Goal: Information Seeking & Learning: Learn about a topic

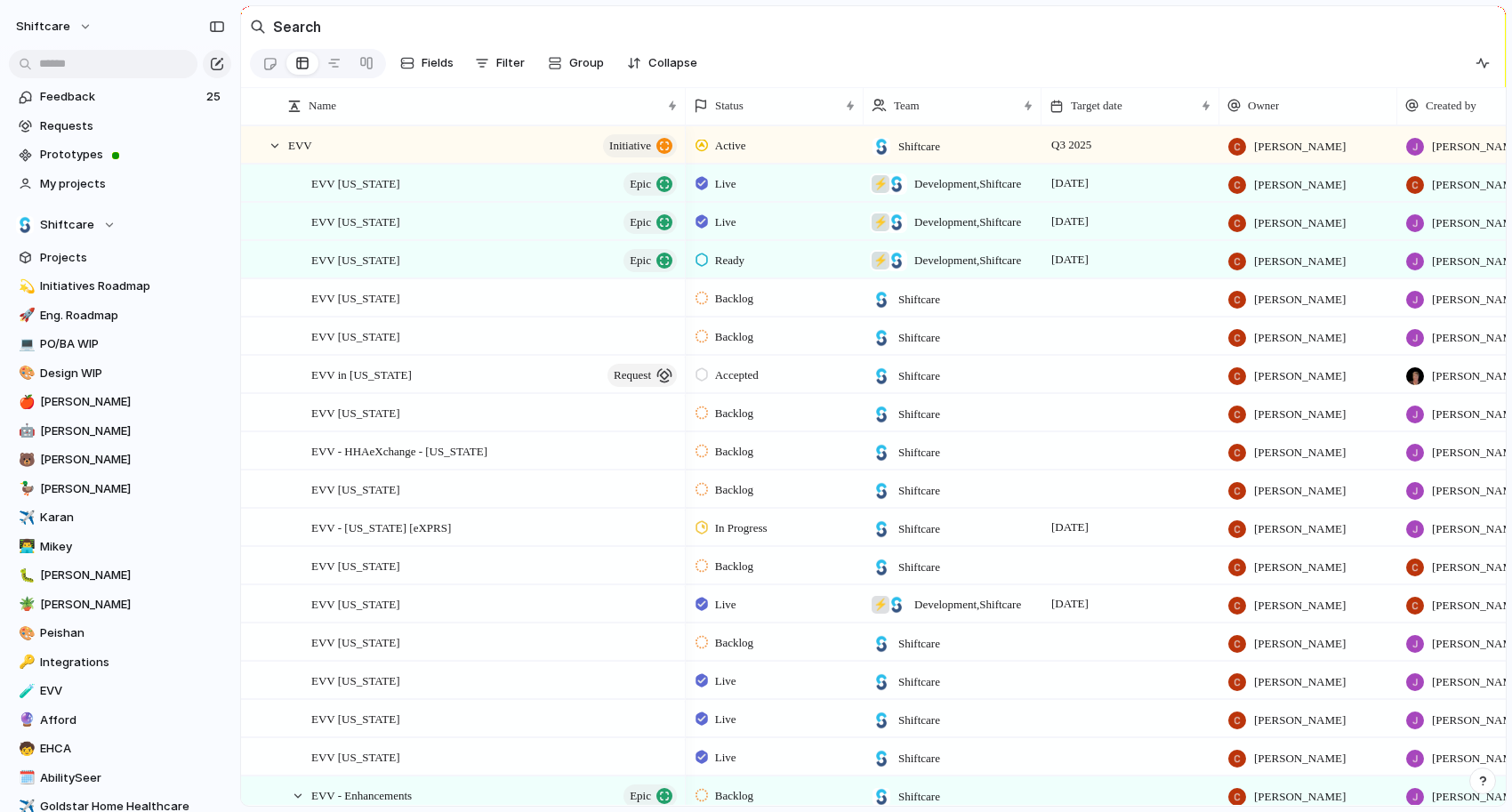
click at [69, 58] on input "text" at bounding box center [103, 64] width 189 height 29
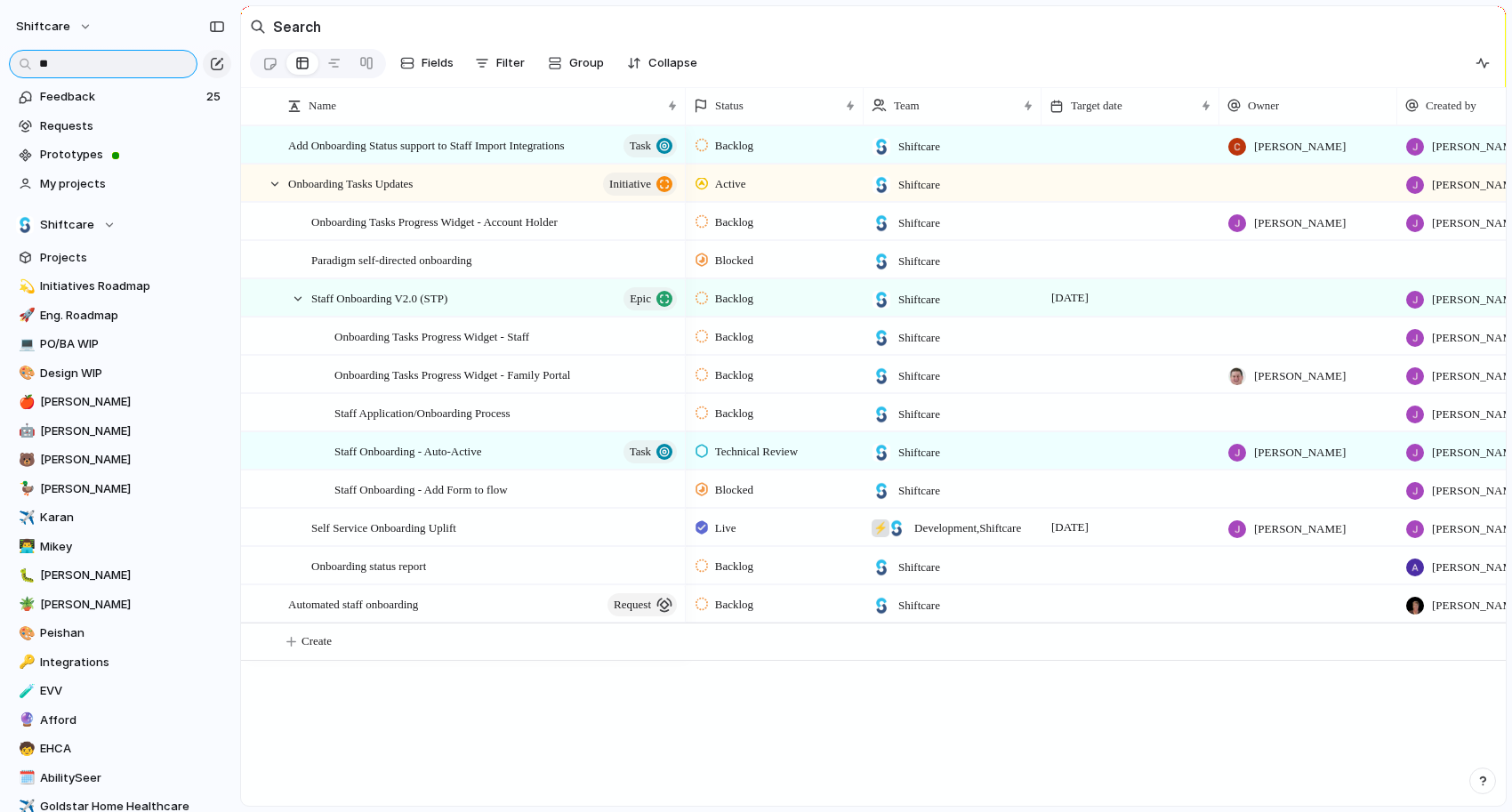
type input "*"
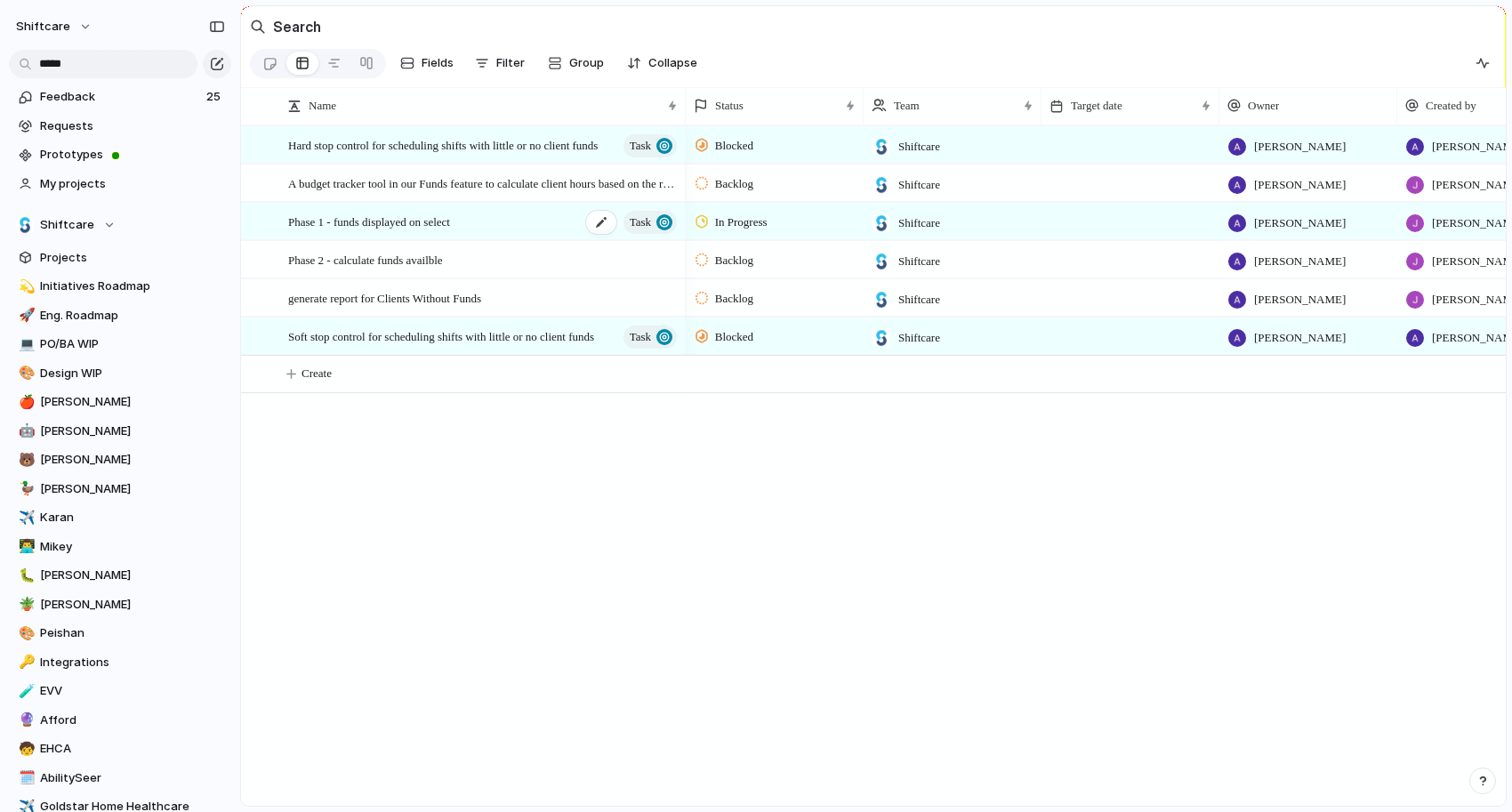
click at [427, 224] on span "Phase 1 - funds displayed on select" at bounding box center [369, 221] width 162 height 20
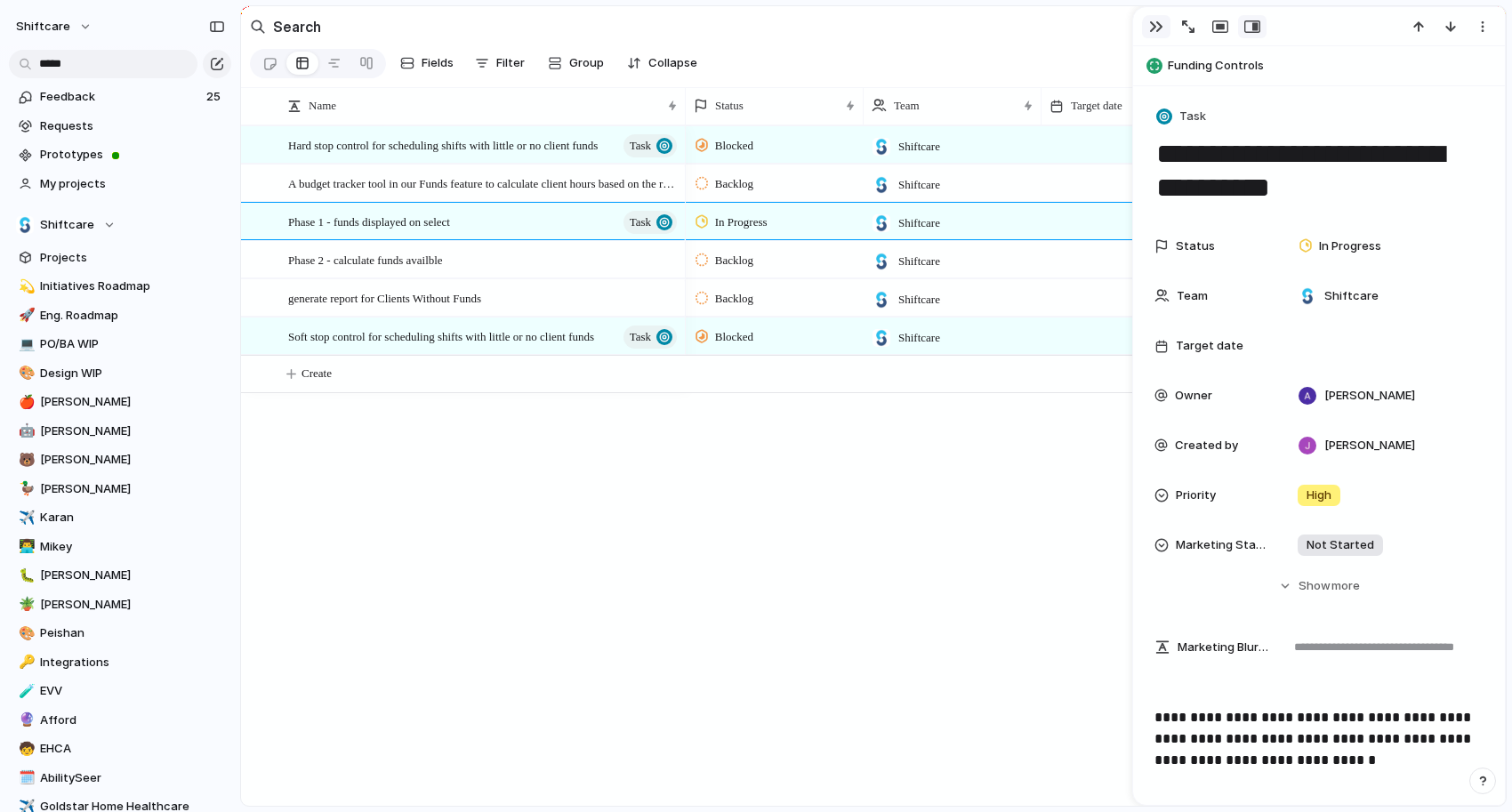
click at [1151, 28] on div "button" at bounding box center [1156, 26] width 14 height 14
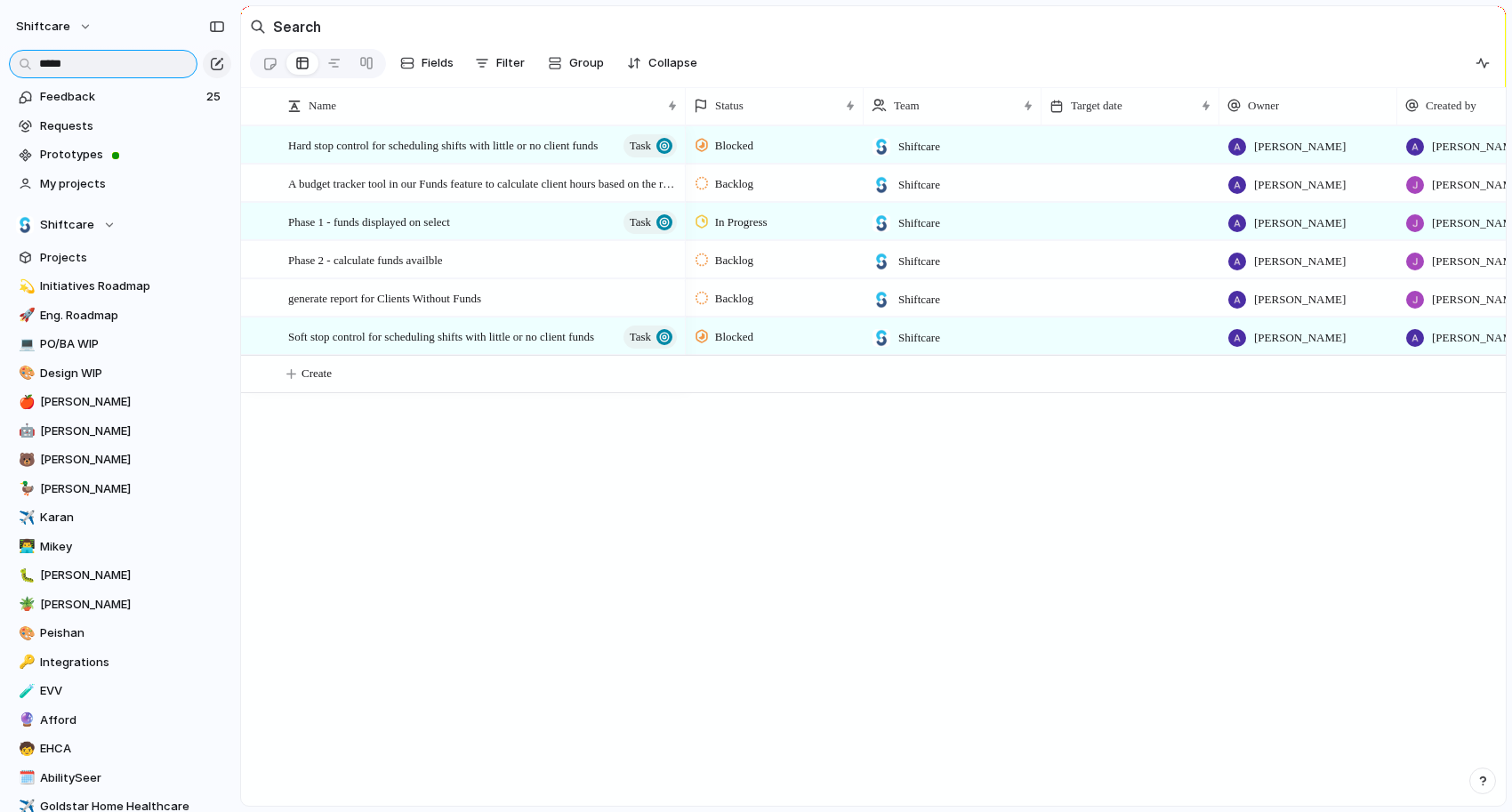
drag, startPoint x: 83, startPoint y: 63, endPoint x: 33, endPoint y: 57, distance: 50.4
click at [33, 57] on input "*****" at bounding box center [103, 64] width 189 height 29
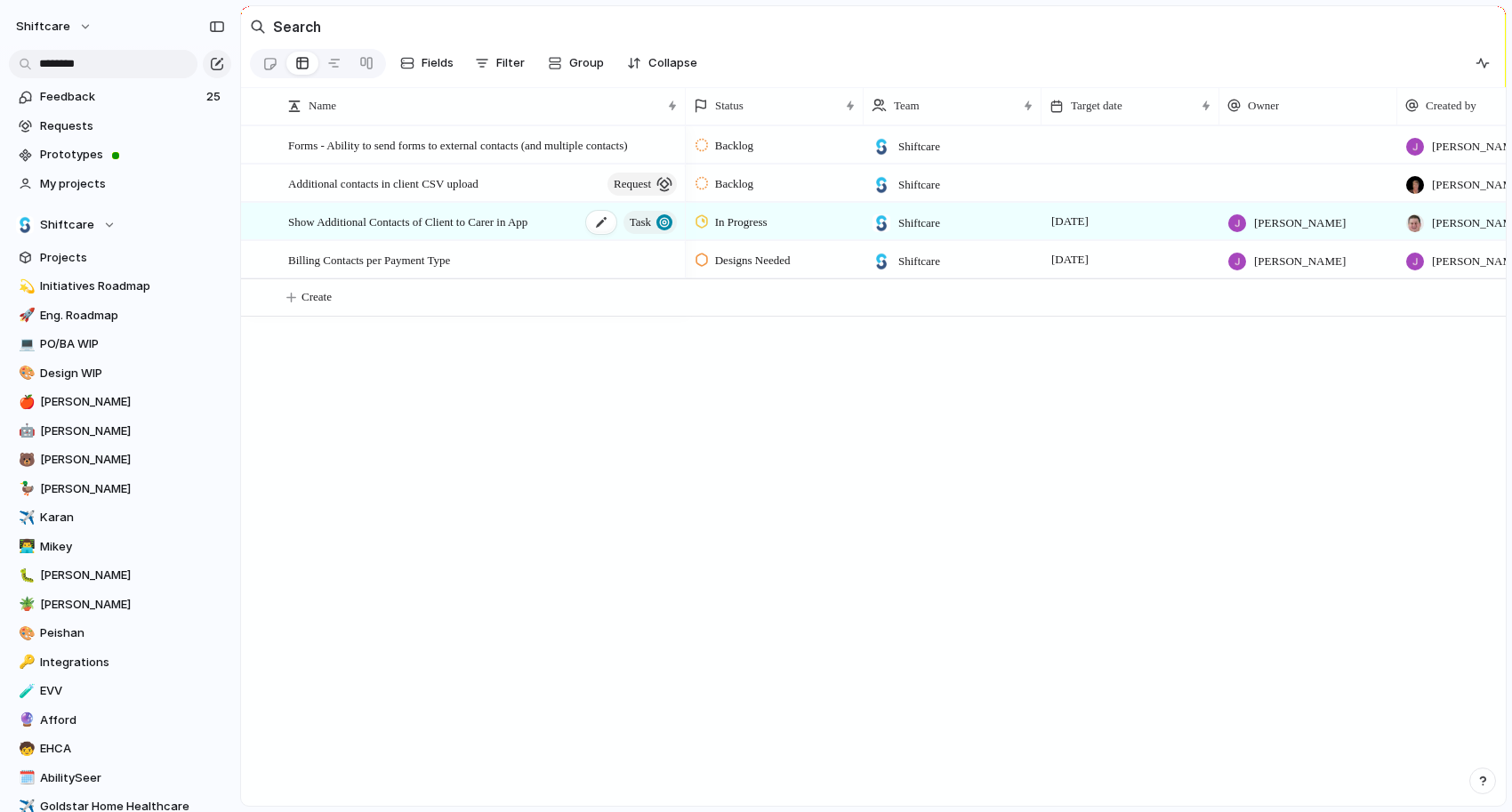
click at [401, 219] on span "Show Additional Contacts of Client to Carer in App" at bounding box center [407, 221] width 239 height 20
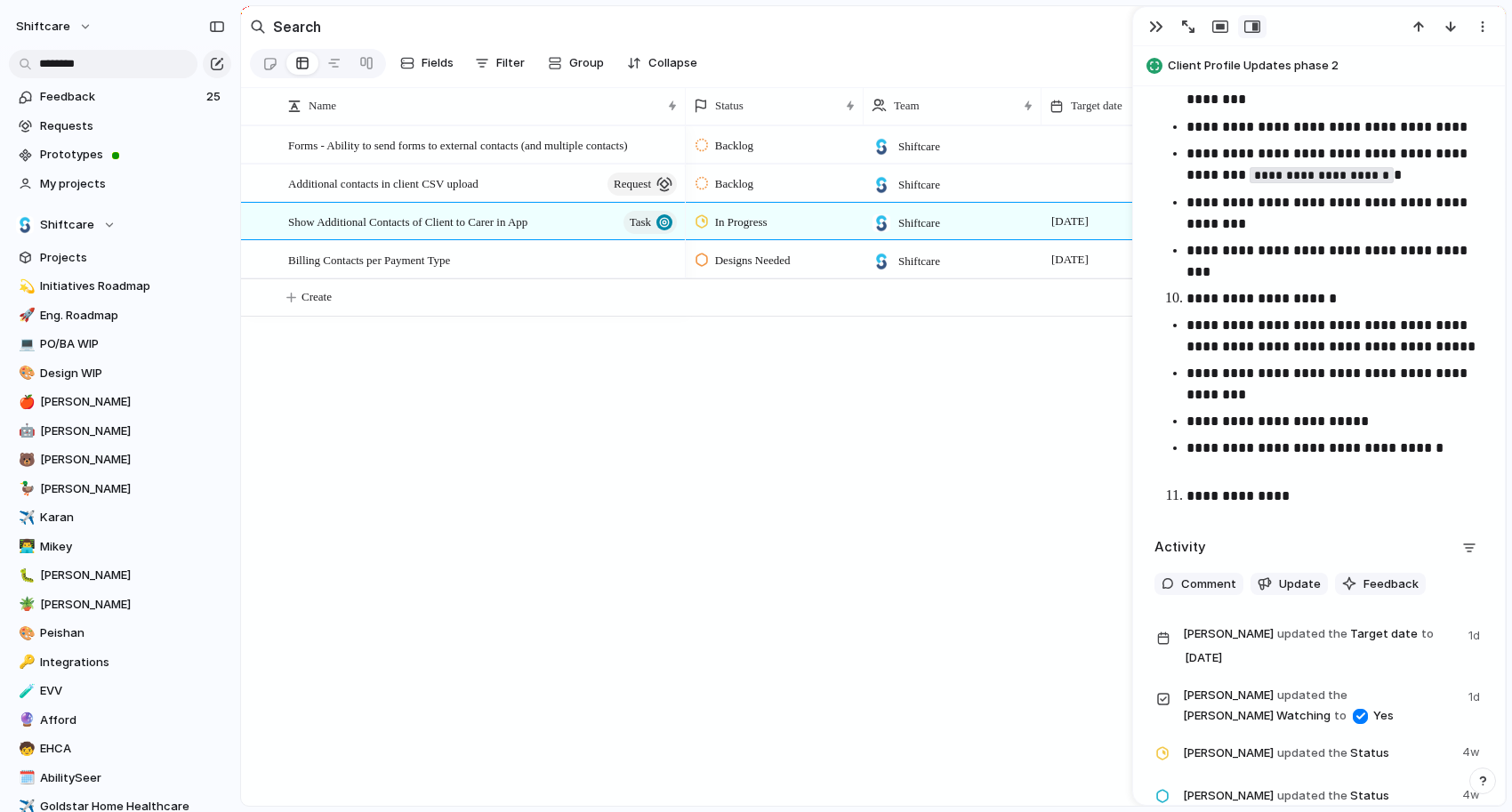
scroll to position [3677, 0]
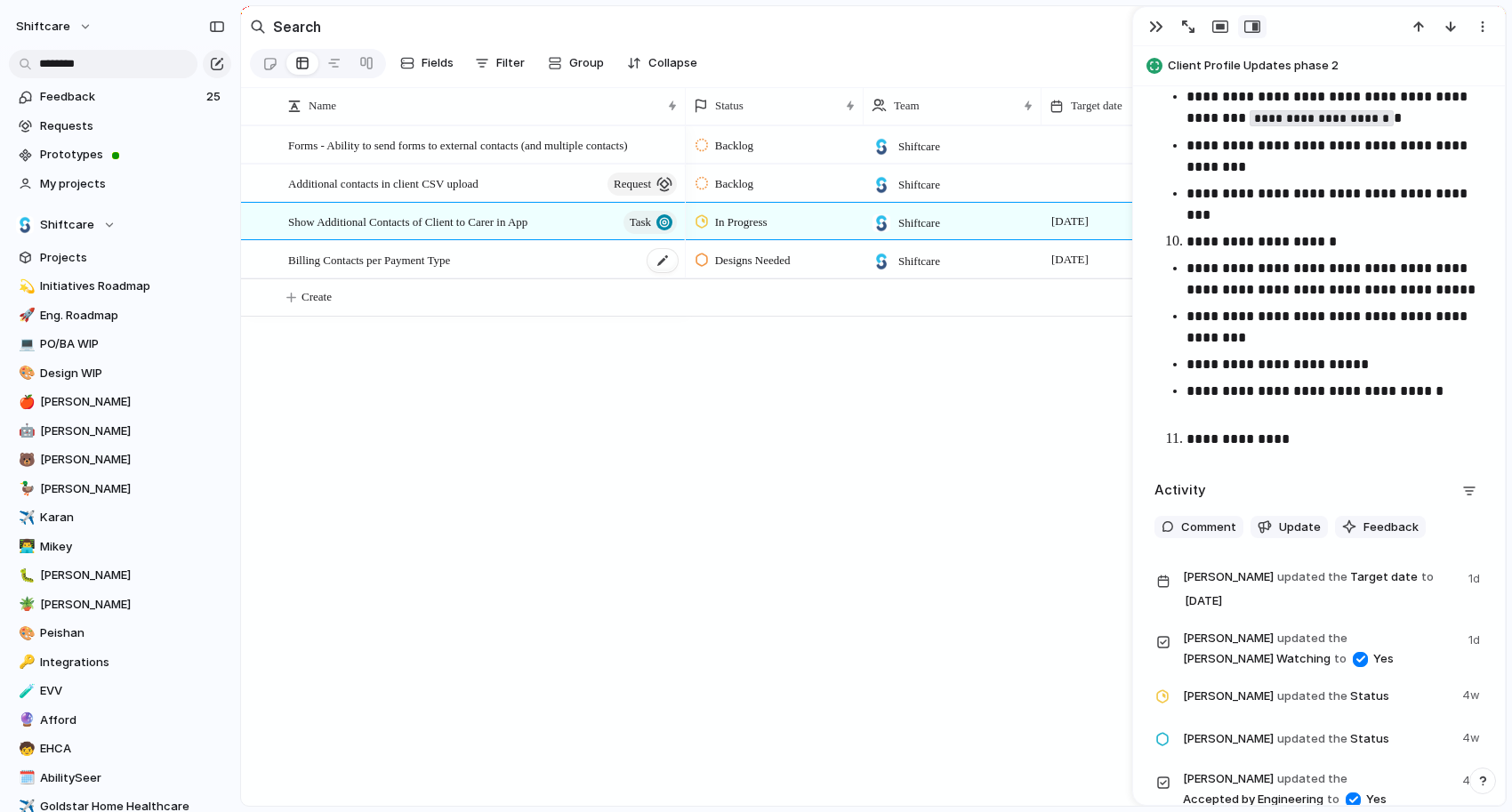
click at [423, 265] on span "Billing Contacts per Payment Type" at bounding box center [369, 259] width 162 height 20
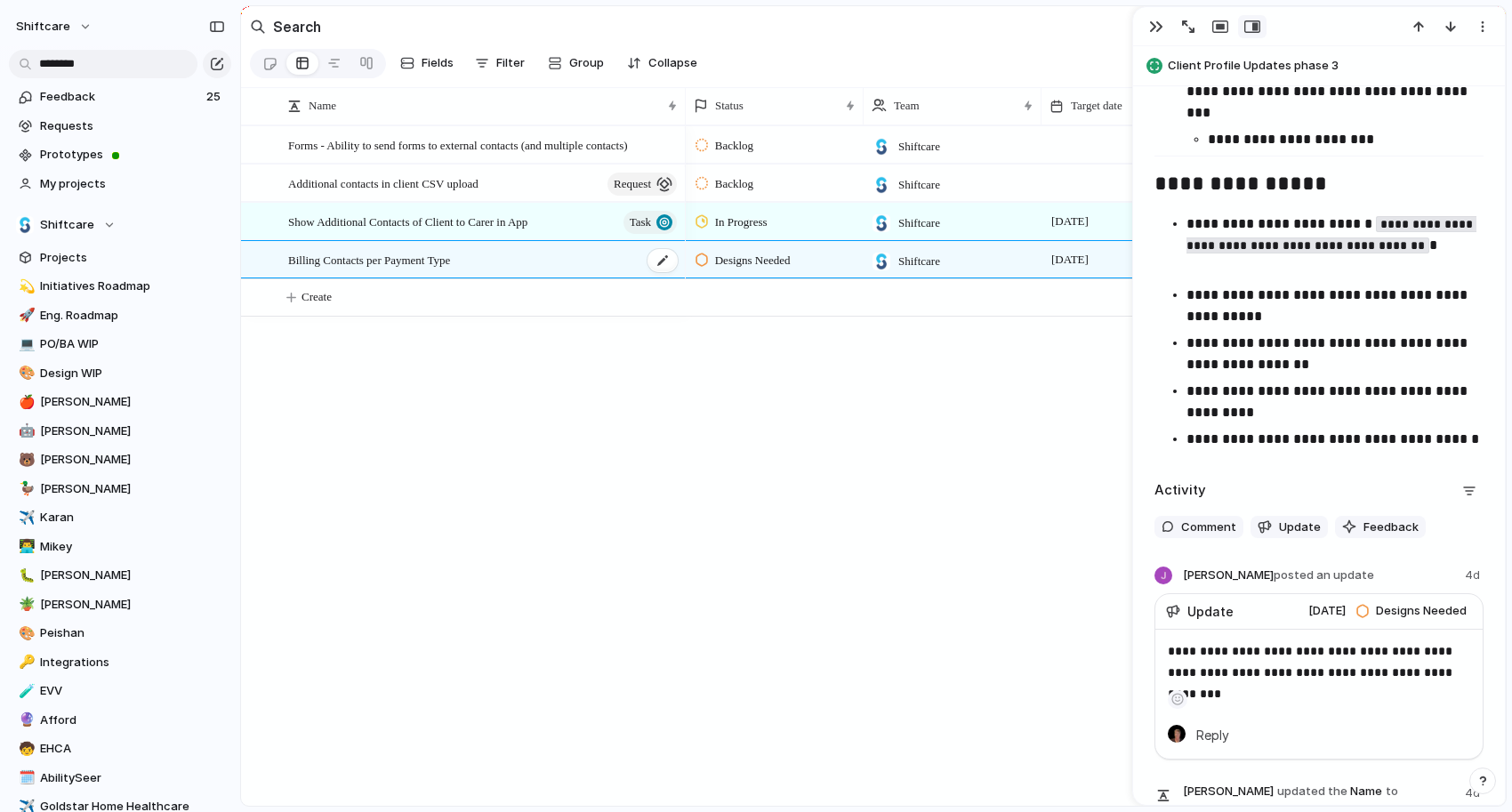
click at [422, 263] on span "Billing Contacts per Payment Type" at bounding box center [369, 259] width 162 height 20
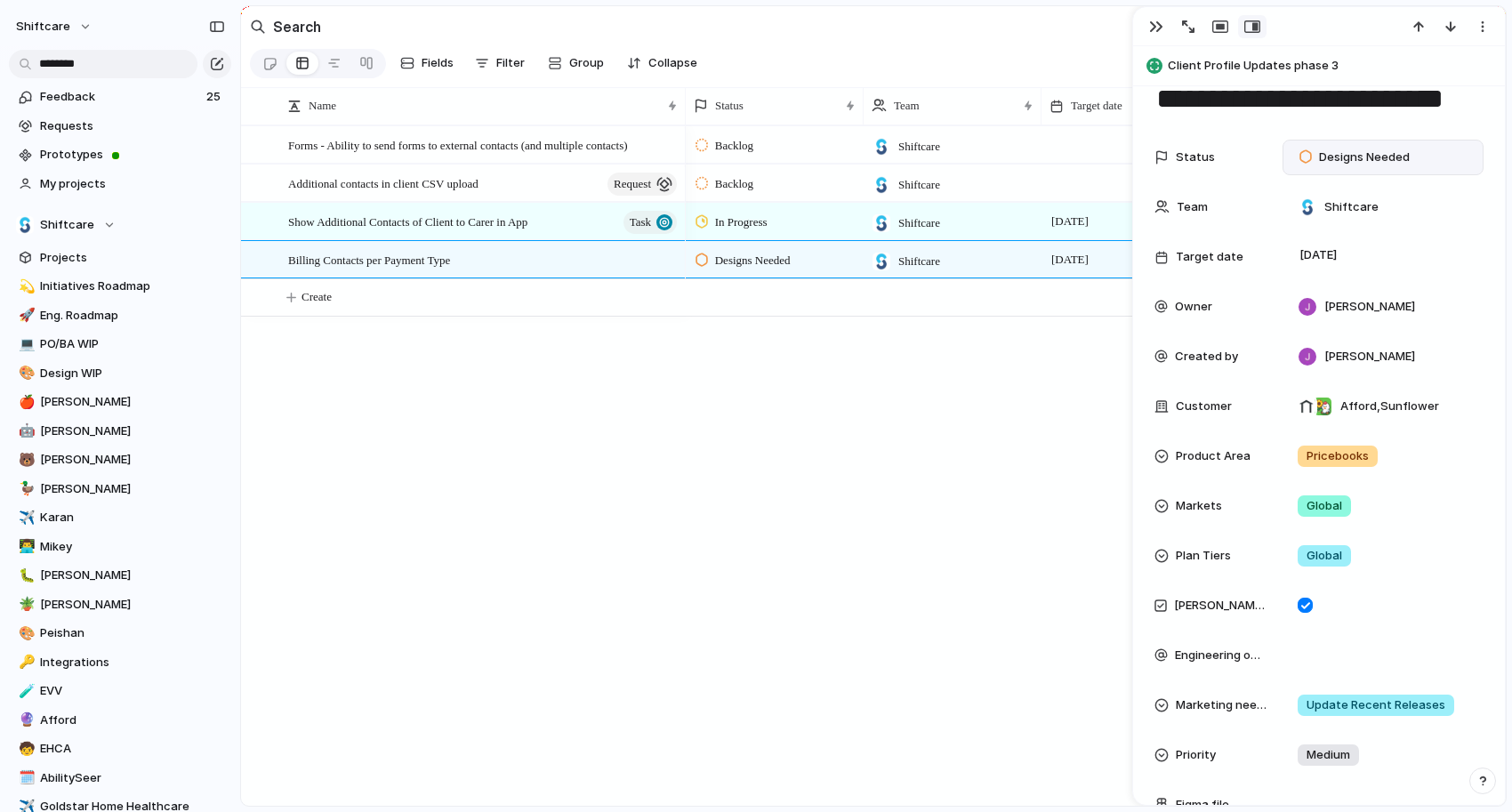
scroll to position [20, 0]
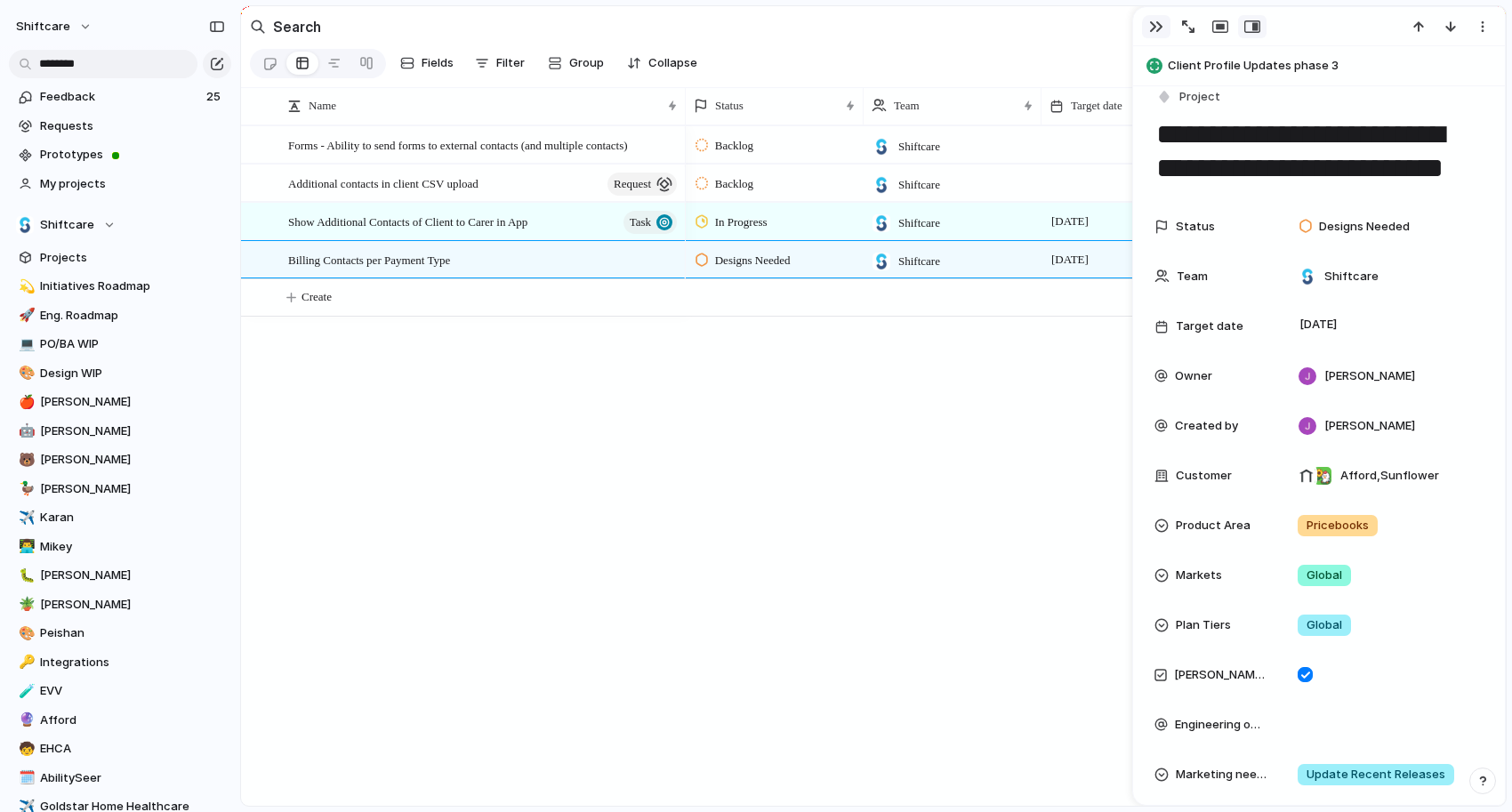
click at [1152, 19] on button "button" at bounding box center [1156, 26] width 29 height 23
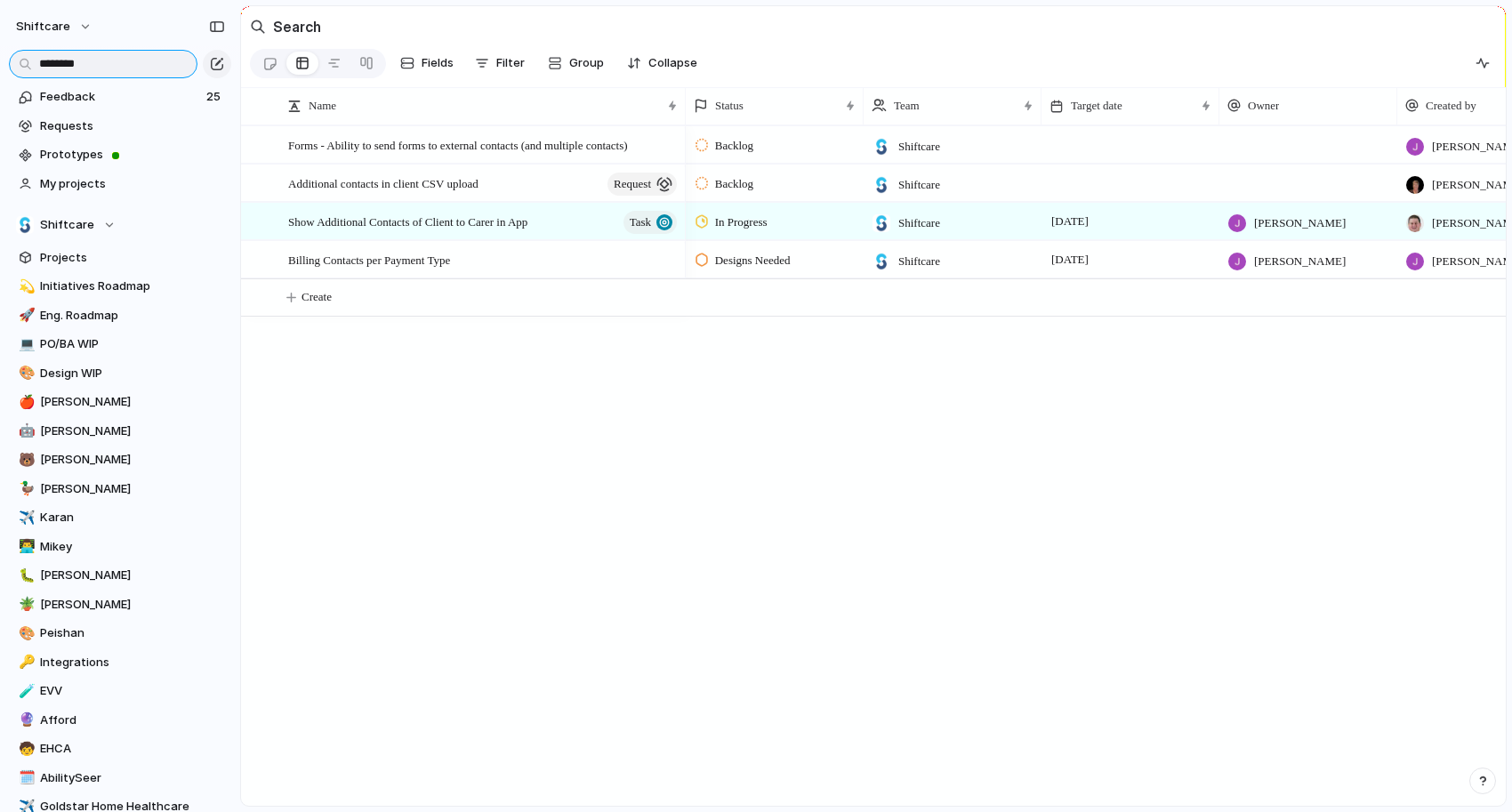
drag, startPoint x: 115, startPoint y: 63, endPoint x: 23, endPoint y: 61, distance: 92.0
click at [23, 62] on input "********" at bounding box center [103, 64] width 189 height 29
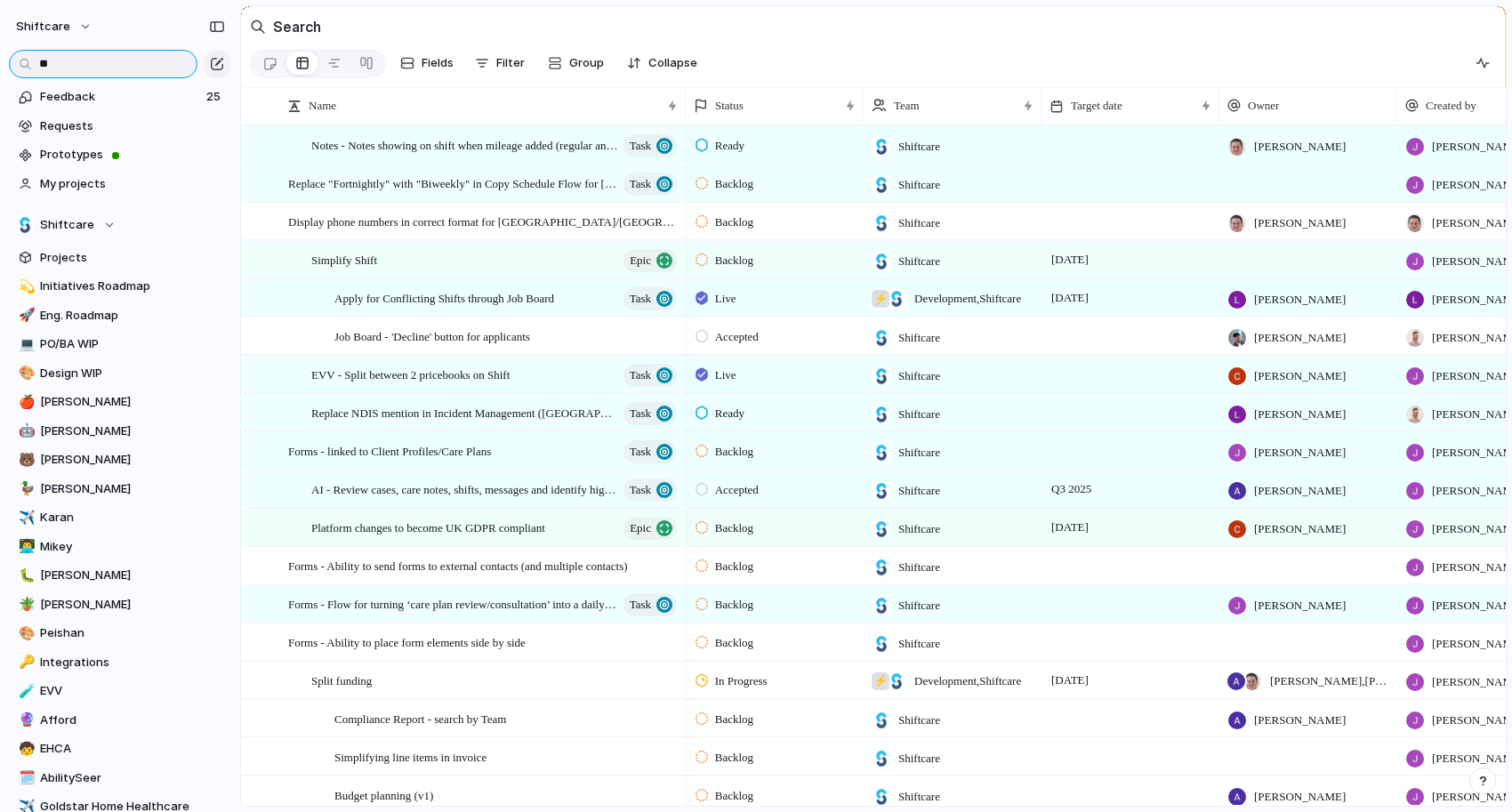
type input "*"
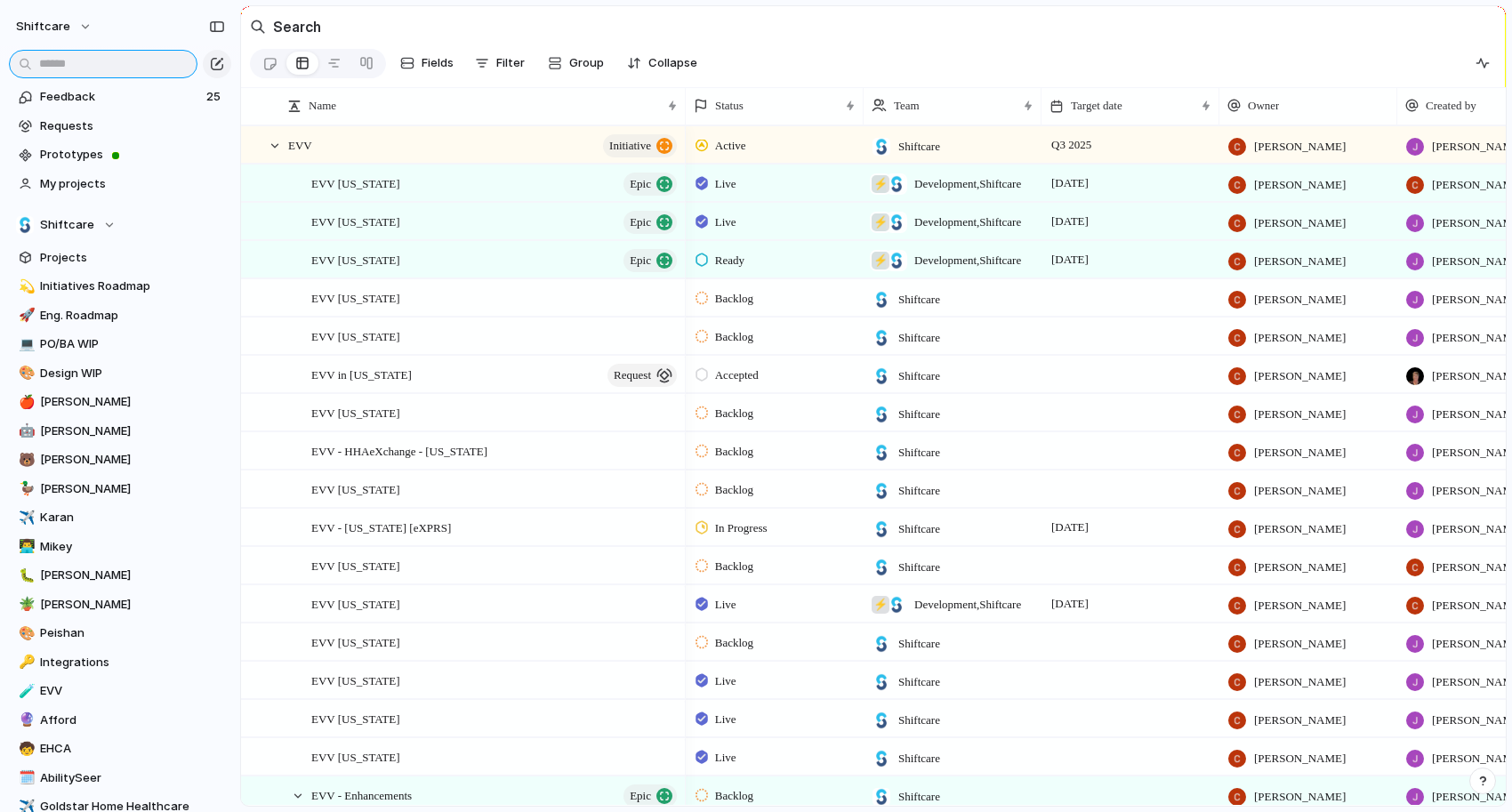
click at [162, 60] on input "text" at bounding box center [103, 64] width 189 height 29
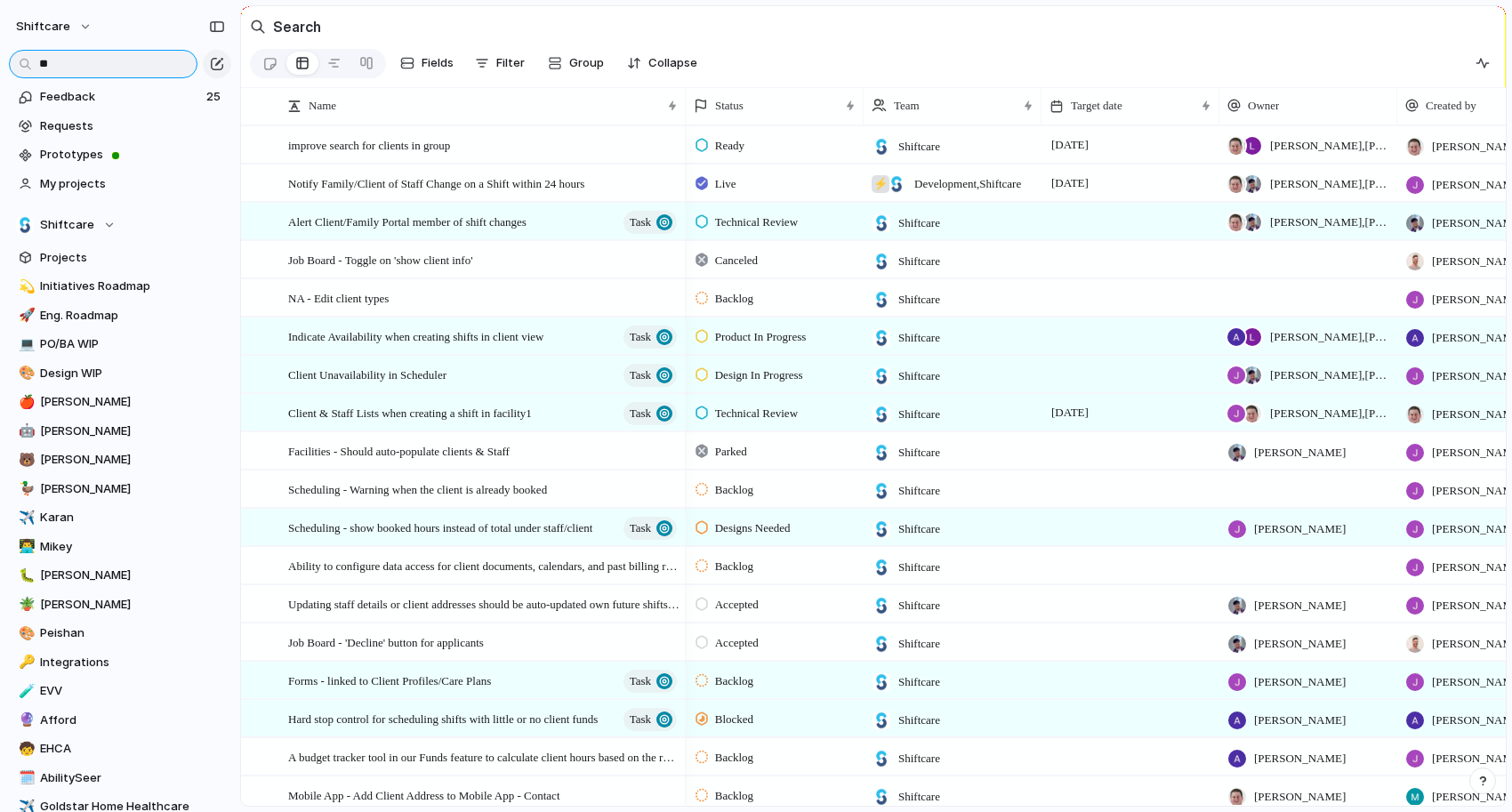
type input "*"
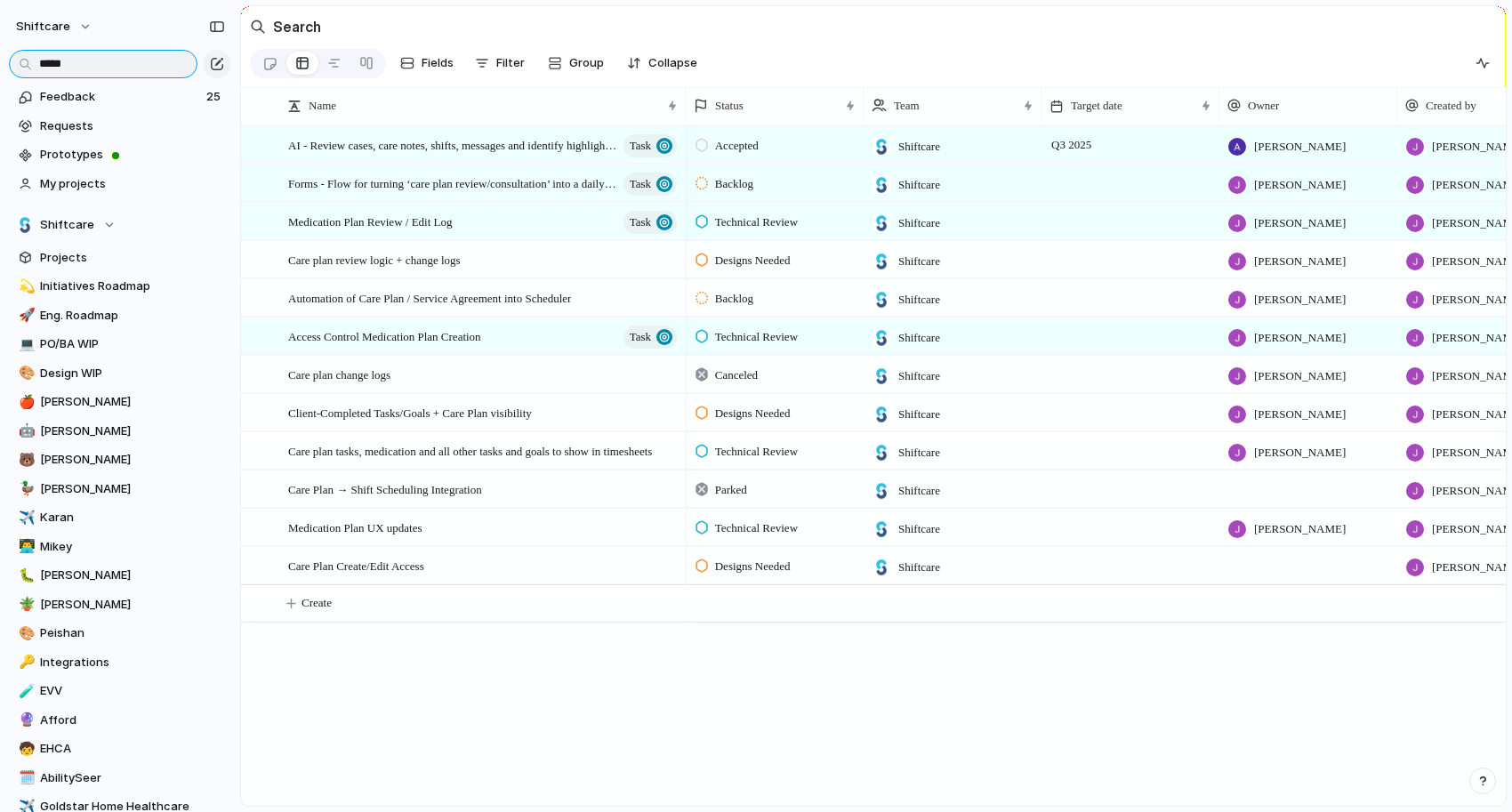
drag, startPoint x: 109, startPoint y: 60, endPoint x: 35, endPoint y: 61, distance: 74.0
click at [35, 61] on input "****" at bounding box center [103, 64] width 189 height 29
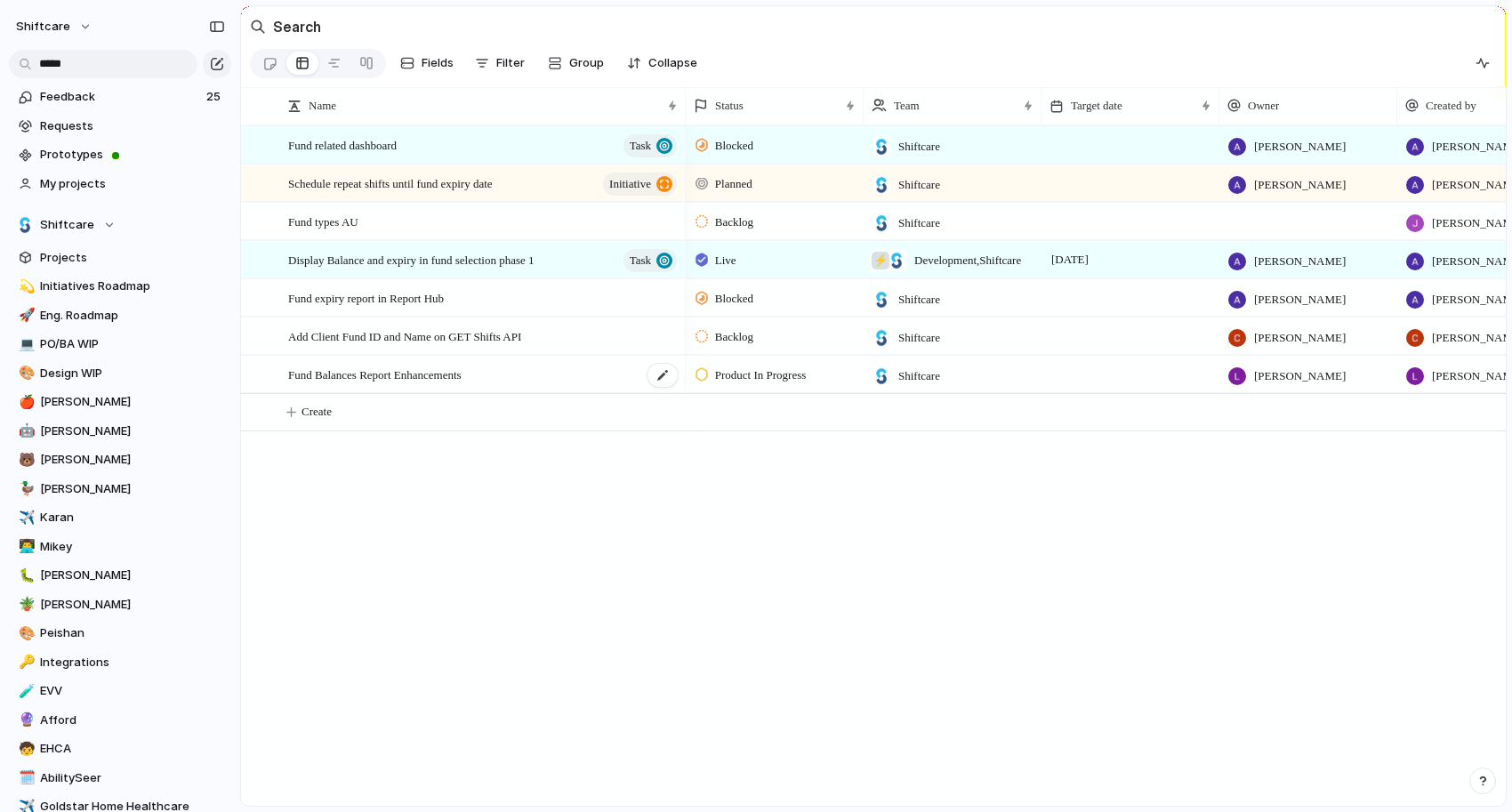
click at [435, 378] on span "Fund Balances Report Enhancements" at bounding box center [375, 374] width 174 height 20
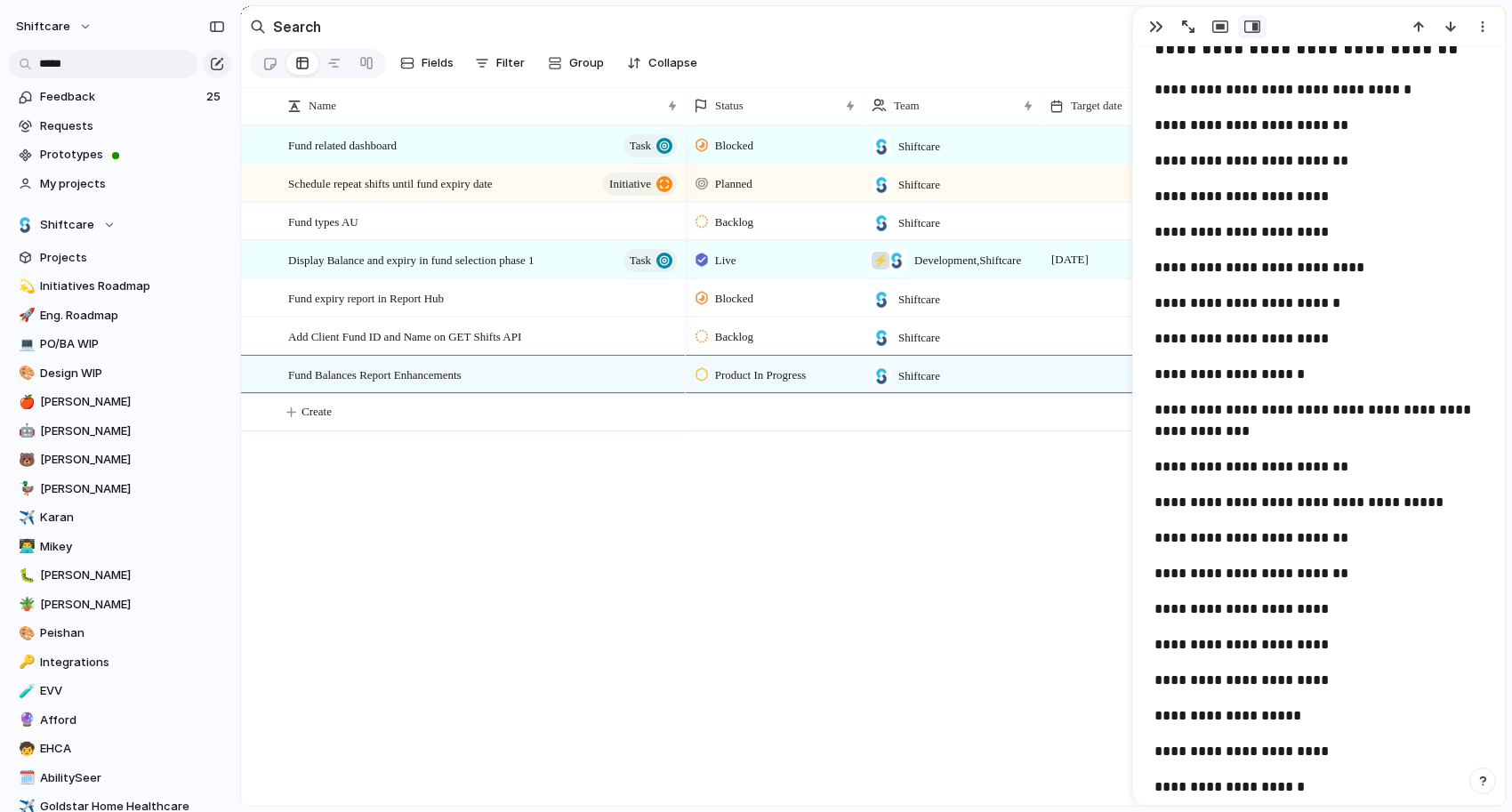
scroll to position [3951, 0]
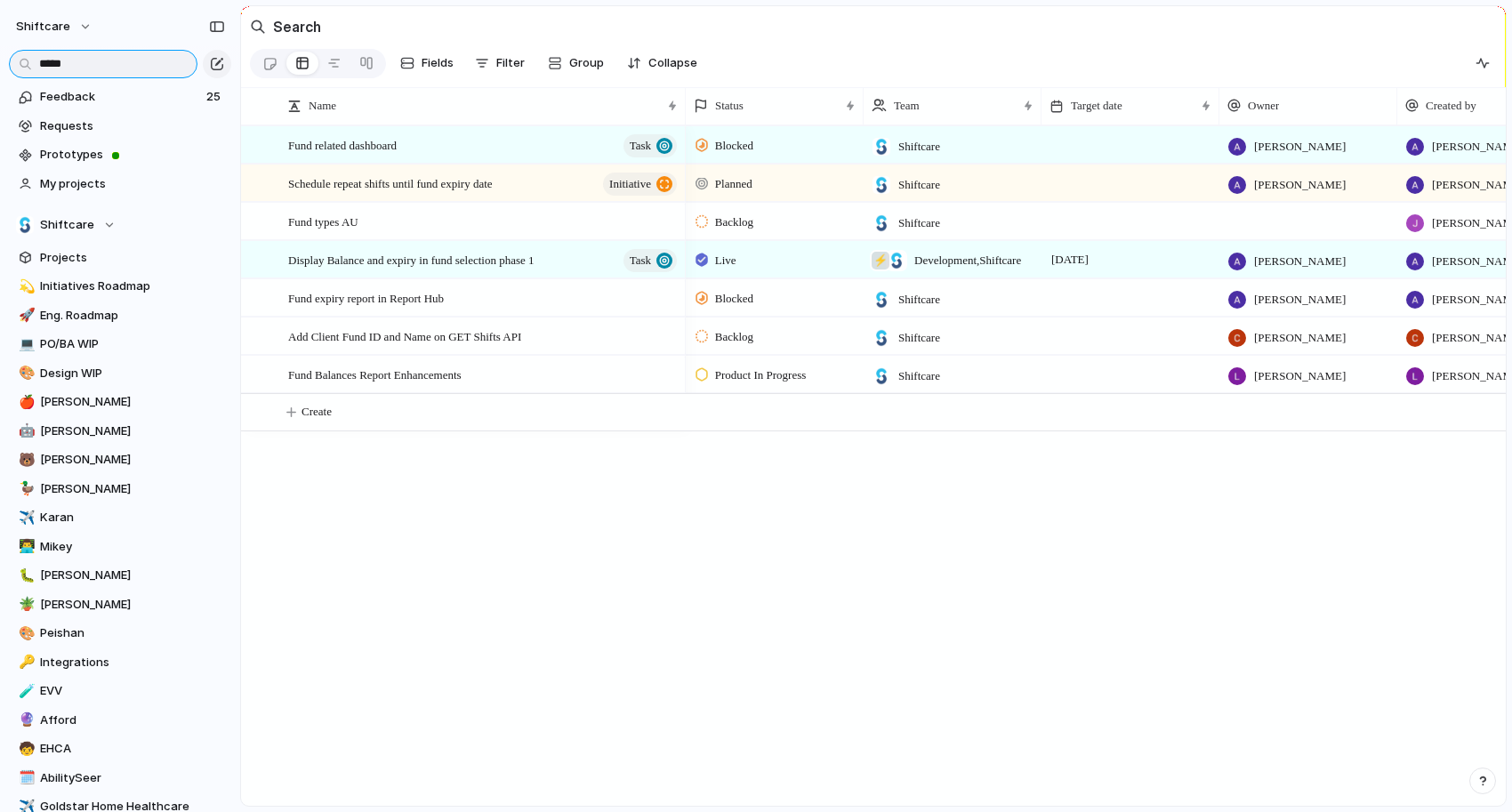
drag, startPoint x: 85, startPoint y: 68, endPoint x: 56, endPoint y: 62, distance: 29.6
click at [56, 62] on input "****" at bounding box center [103, 64] width 189 height 29
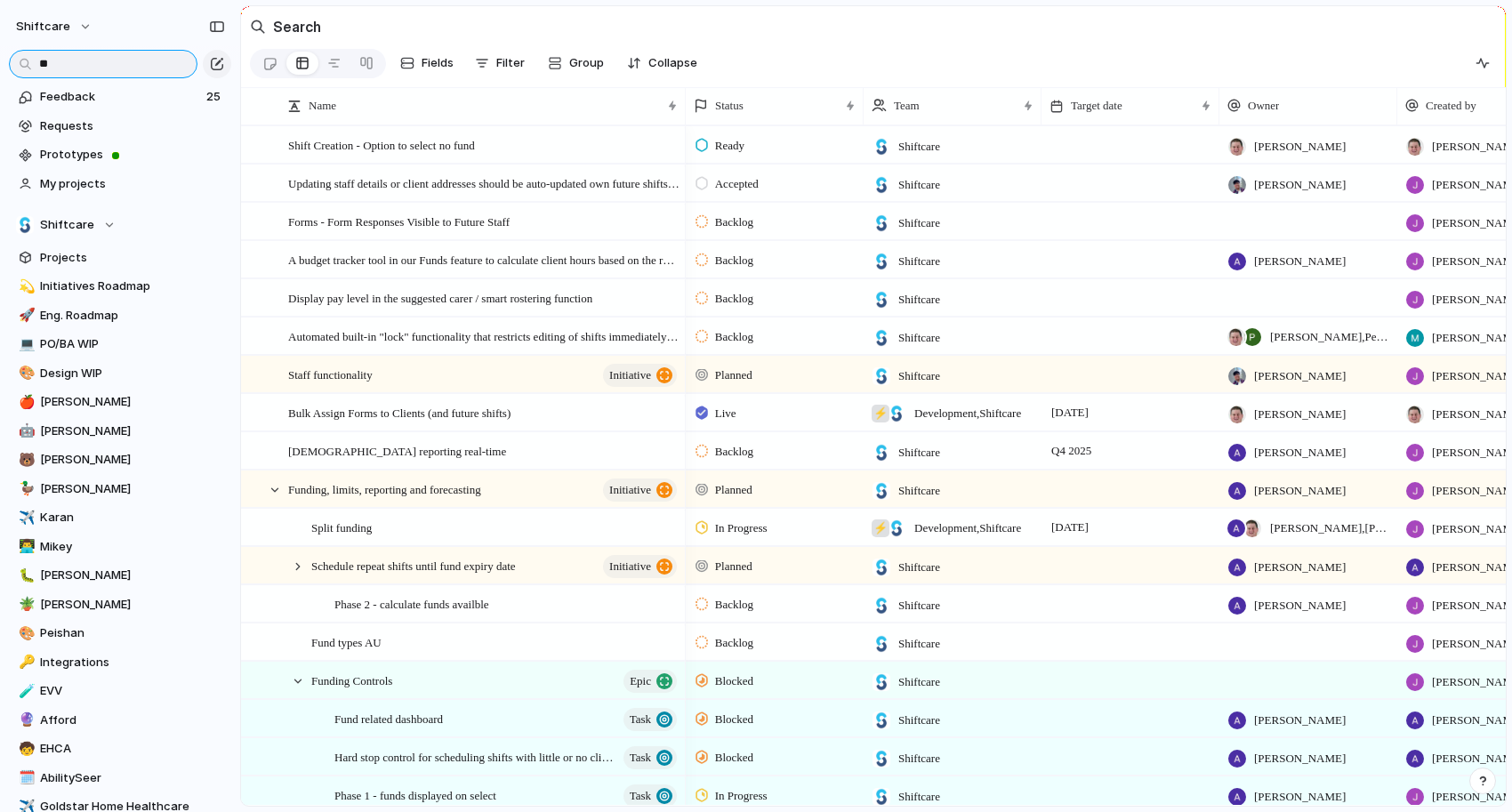
type input "*"
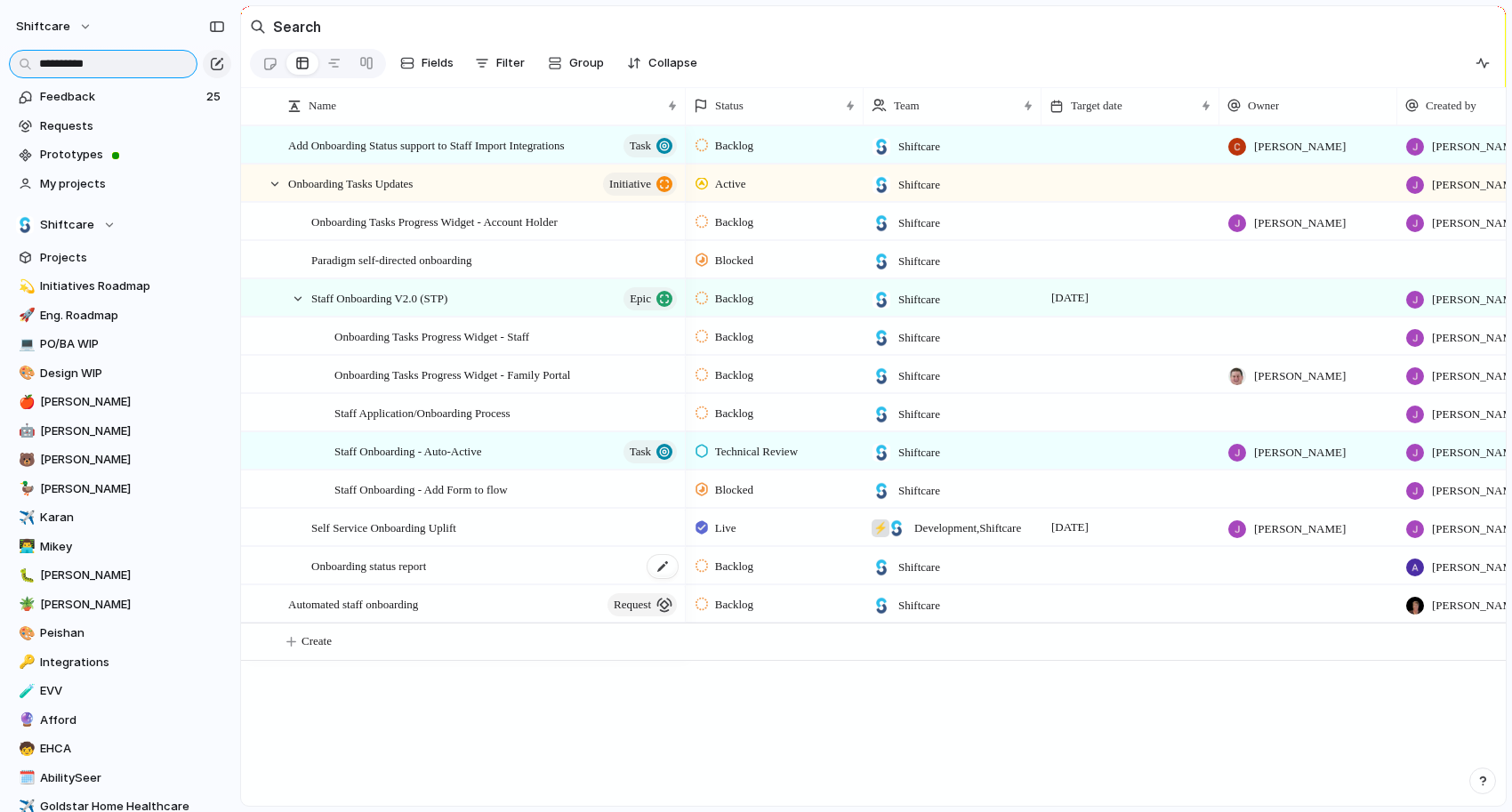
type input "**********"
click at [396, 569] on span "Onboarding status report" at bounding box center [368, 565] width 114 height 20
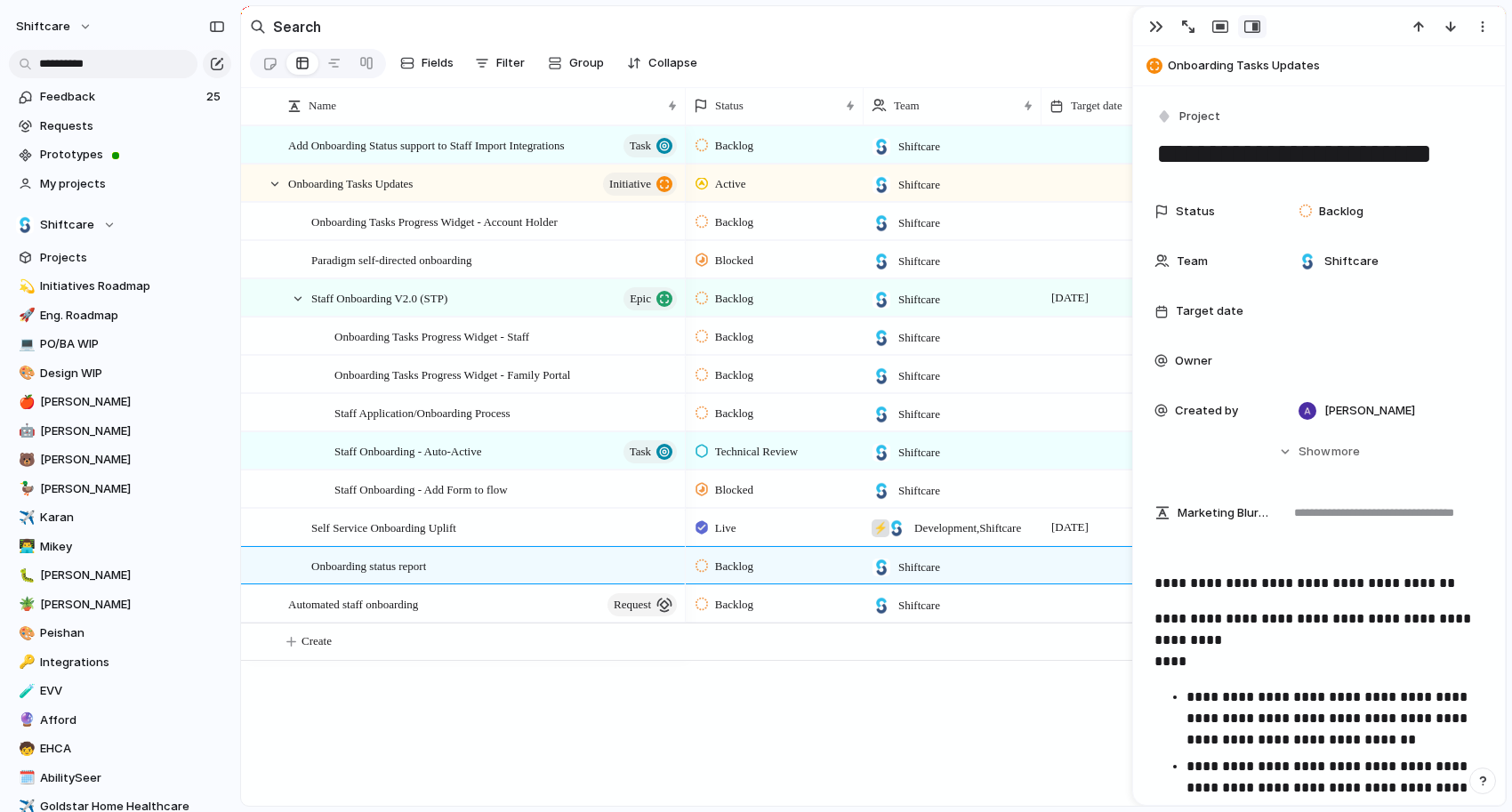
click at [1150, 32] on div "button" at bounding box center [1156, 26] width 14 height 14
